Goal: Navigation & Orientation: Find specific page/section

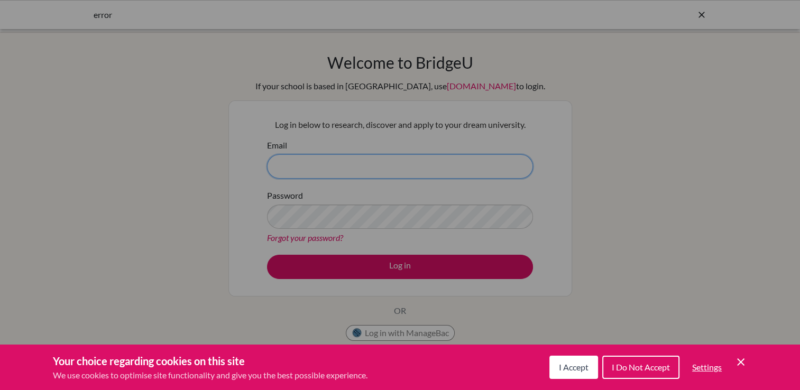
type input "odmaa.d@mongolaspiration.edu.mn"
click at [397, 267] on div "Cookie Preferences" at bounding box center [400, 195] width 800 height 390
click at [742, 361] on icon "Cookie Control Close Icon" at bounding box center [740, 362] width 13 height 13
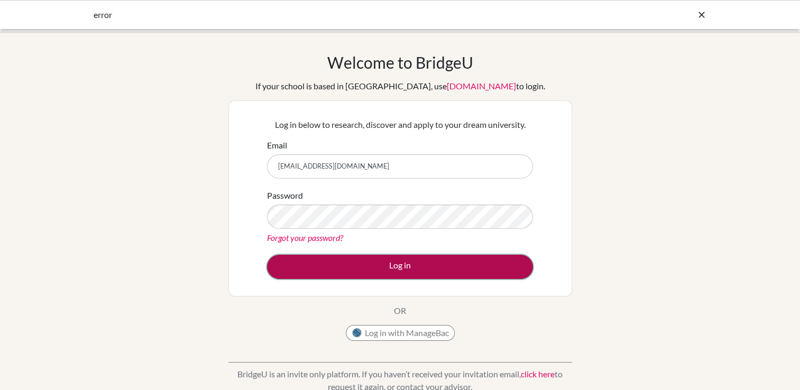
click at [393, 267] on button "Log in" at bounding box center [400, 267] width 266 height 24
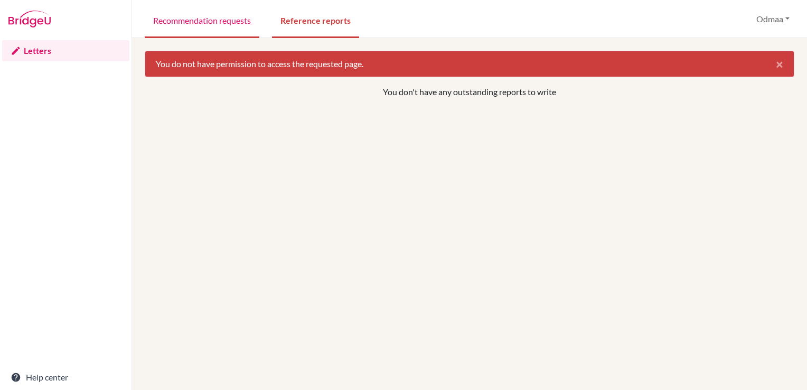
click at [206, 26] on link "Recommendation requests" at bounding box center [202, 20] width 115 height 36
